Goal: Obtain resource: Download file/media

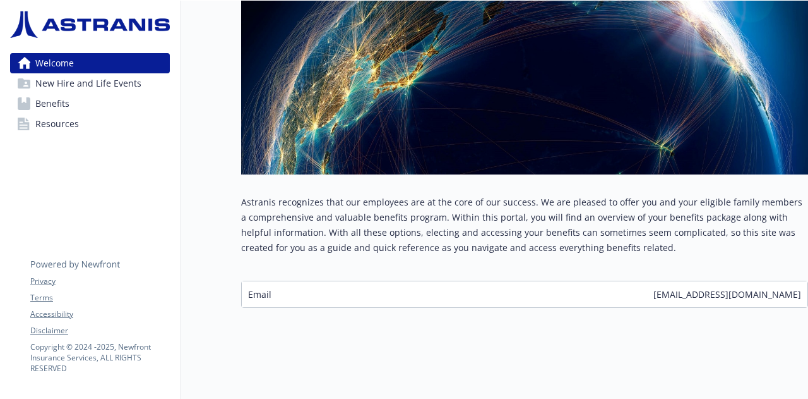
scroll to position [254, 0]
click at [68, 102] on span "Benefits" at bounding box center [52, 103] width 34 height 20
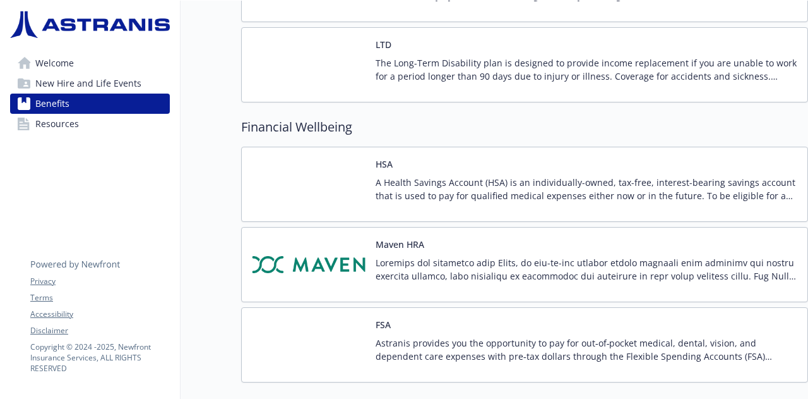
scroll to position [1307, 0]
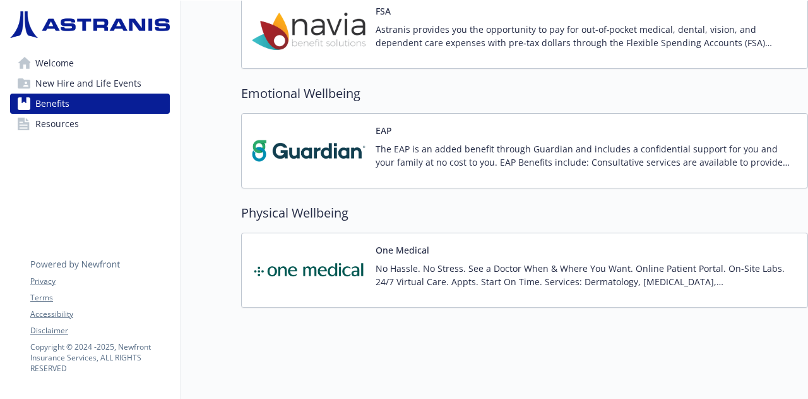
click at [342, 262] on img at bounding box center [309, 270] width 114 height 54
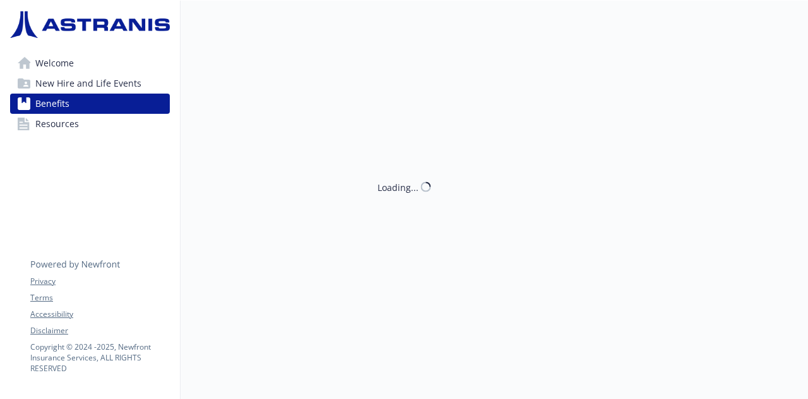
scroll to position [1307, 0]
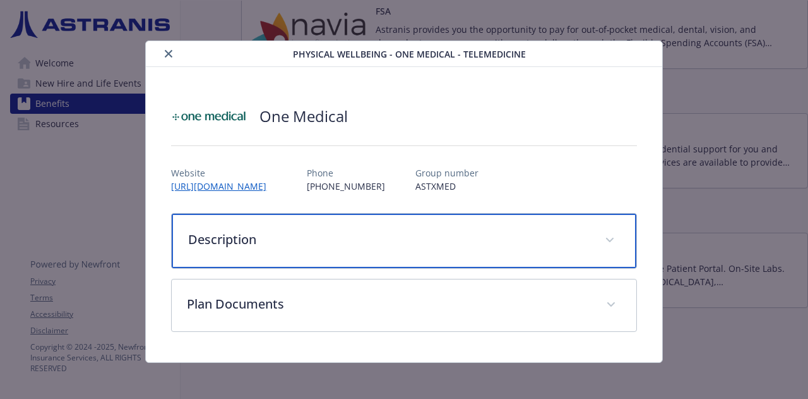
click at [402, 252] on div "Description" at bounding box center [404, 240] width 464 height 54
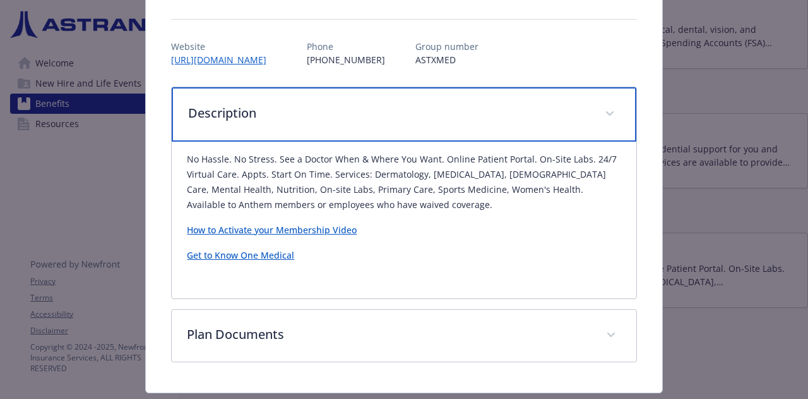
scroll to position [159, 0]
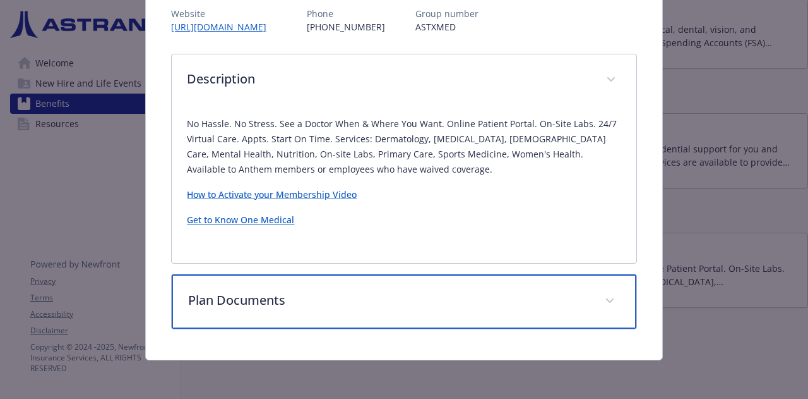
click at [387, 304] on p "Plan Documents" at bounding box center [388, 300] width 401 height 19
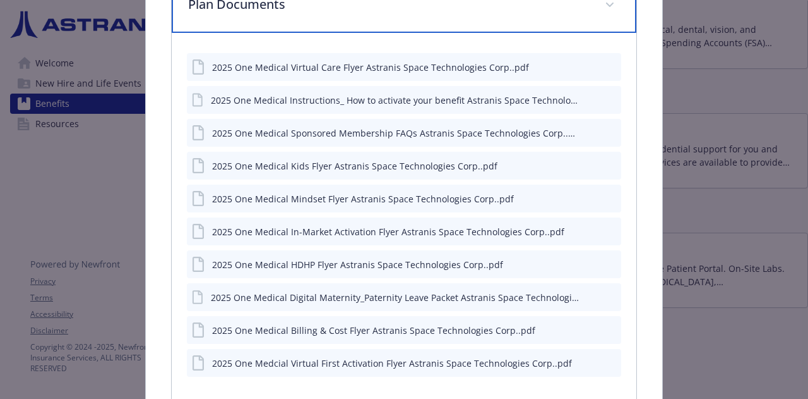
scroll to position [475, 0]
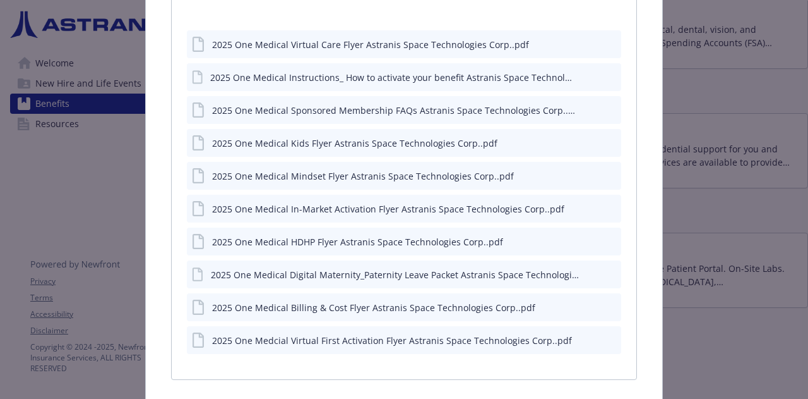
click at [584, 79] on icon "download file" at bounding box center [589, 76] width 10 height 10
